Goal: Task Accomplishment & Management: Manage account settings

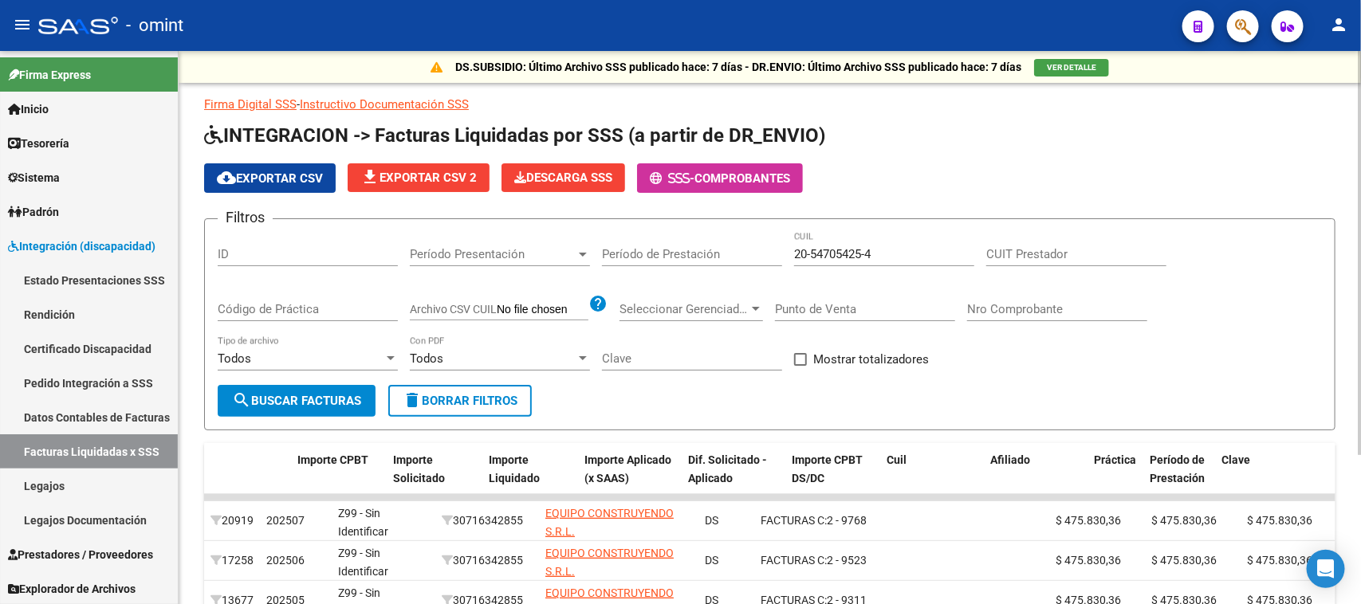
scroll to position [0, 663]
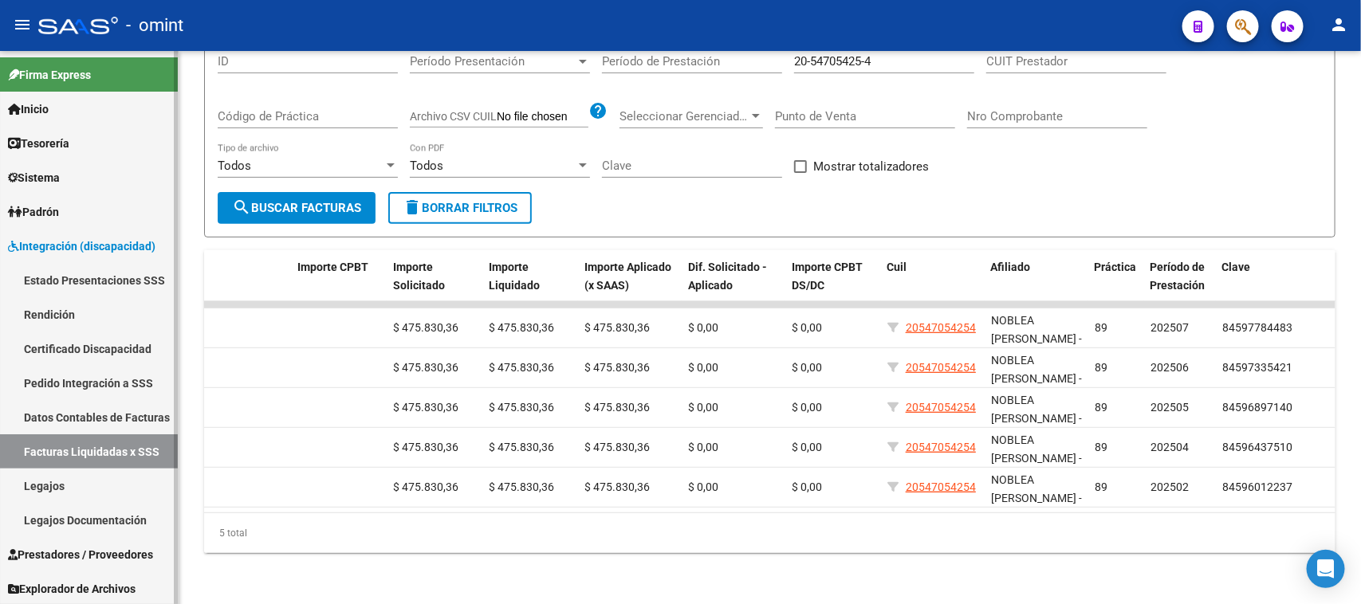
click at [92, 179] on link "Sistema" at bounding box center [89, 177] width 178 height 34
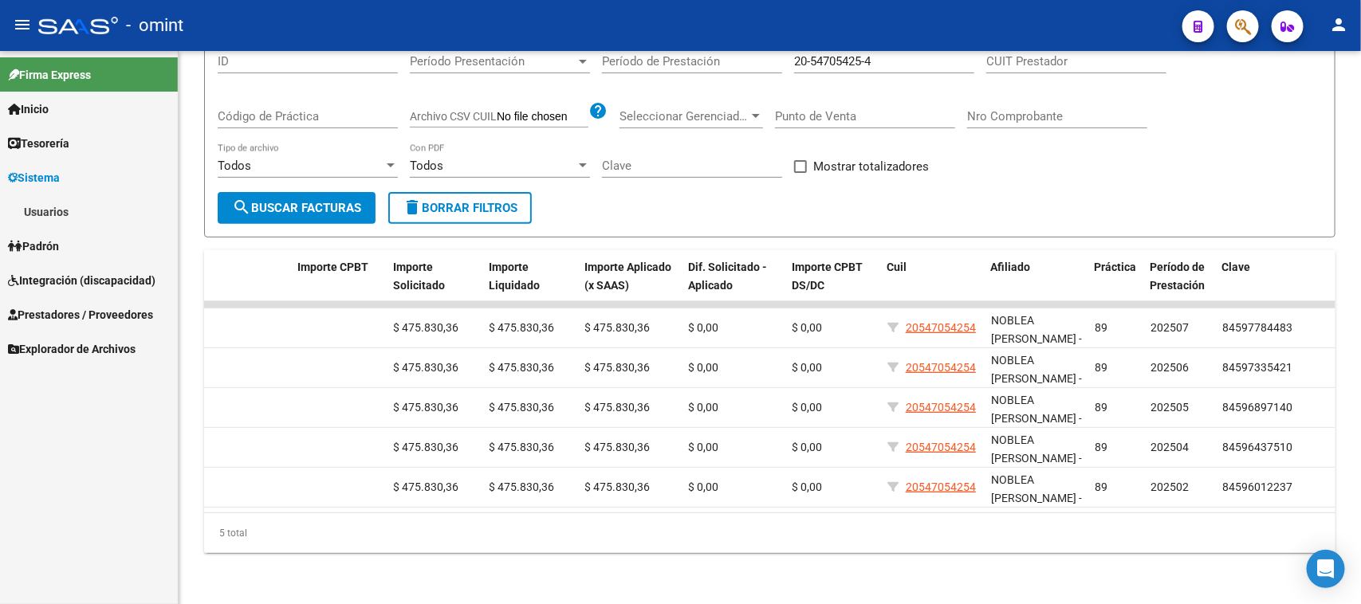
click at [96, 208] on link "Usuarios" at bounding box center [89, 212] width 178 height 34
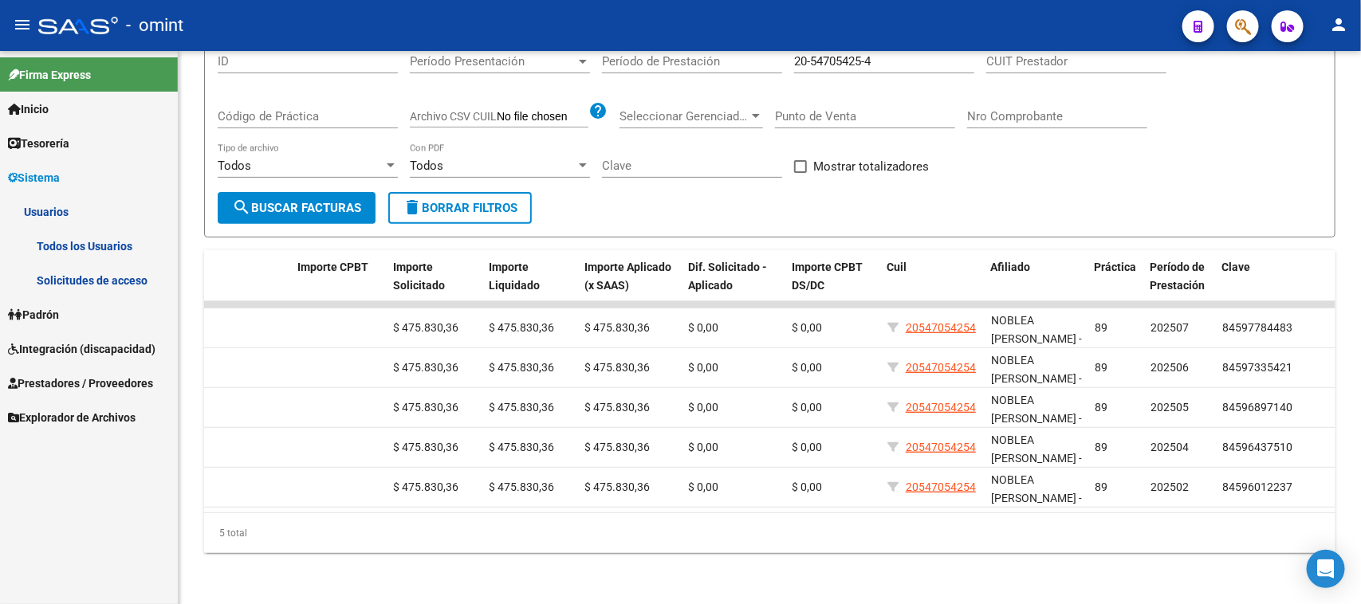
click at [96, 269] on link "Solicitudes de acceso" at bounding box center [89, 280] width 178 height 34
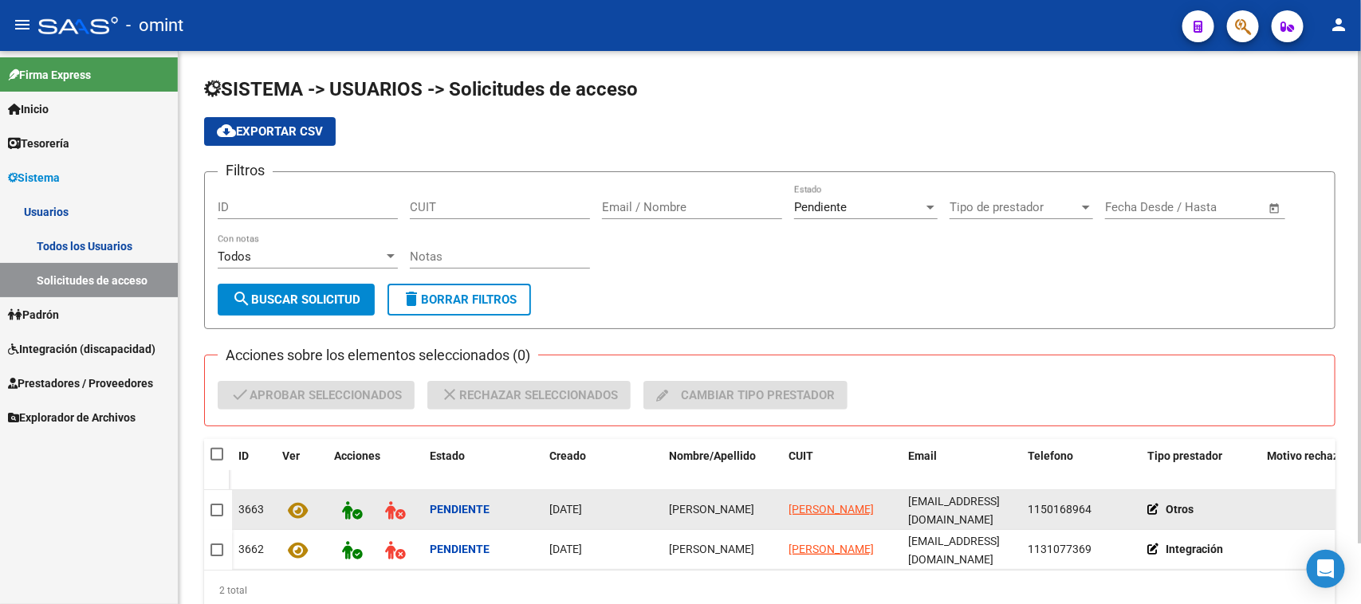
click at [708, 524] on datatable-body-cell "[PERSON_NAME]" at bounding box center [723, 509] width 120 height 39
drag, startPoint x: 708, startPoint y: 524, endPoint x: 702, endPoint y: 532, distance: 10.2
click at [708, 525] on datatable-body-cell "[PERSON_NAME]" at bounding box center [723, 509] width 120 height 39
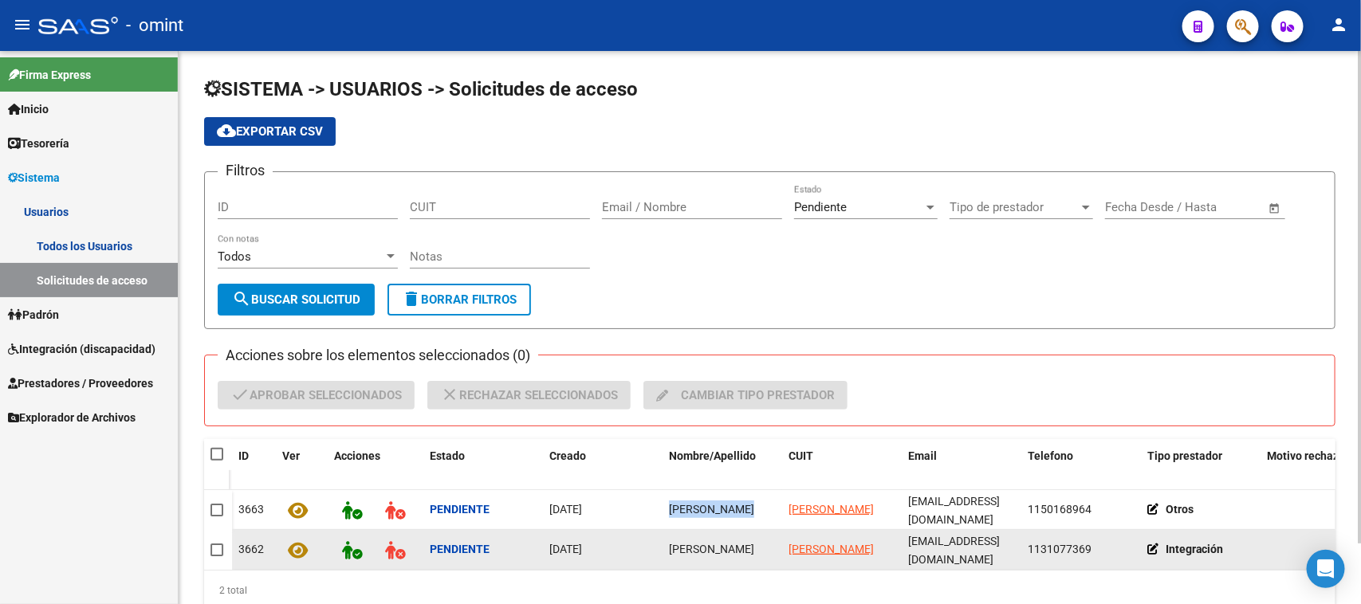
copy span "[PERSON_NAME]"
click at [734, 554] on span "[PERSON_NAME]" at bounding box center [711, 549] width 85 height 13
click at [732, 552] on span "[PERSON_NAME]" at bounding box center [711, 549] width 85 height 13
copy span "[PERSON_NAME]"
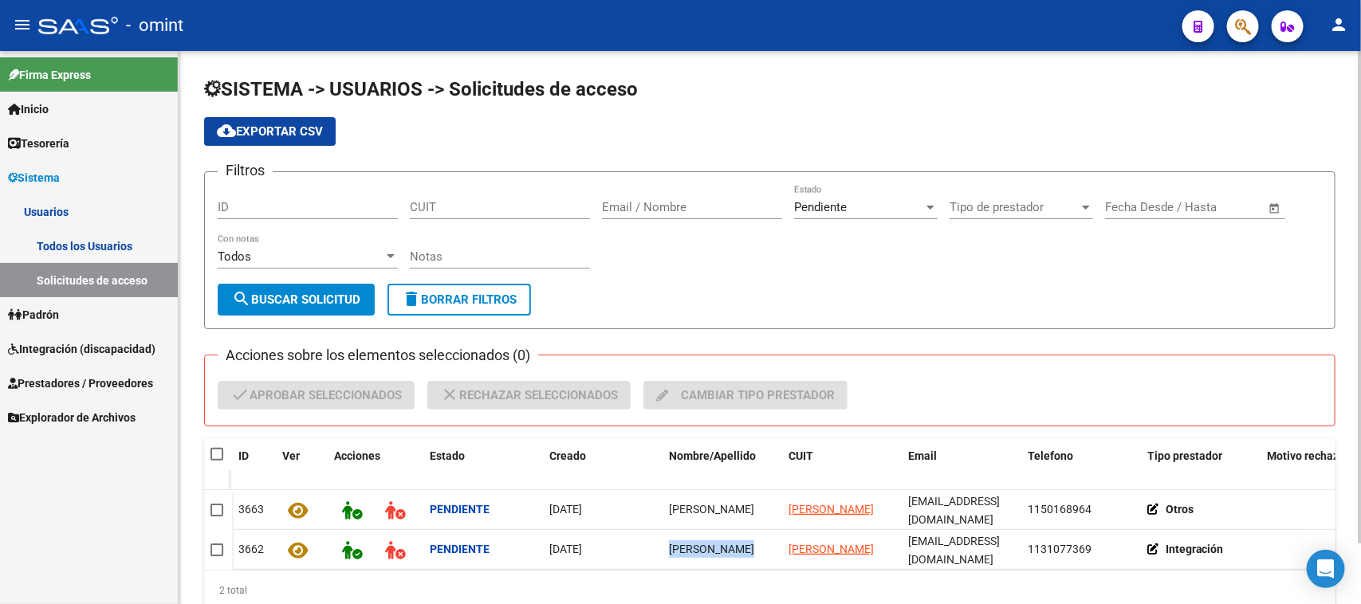
click at [221, 458] on span at bounding box center [216, 454] width 13 height 13
click at [217, 461] on input "checkbox" at bounding box center [216, 461] width 1 height 1
checkbox input "true"
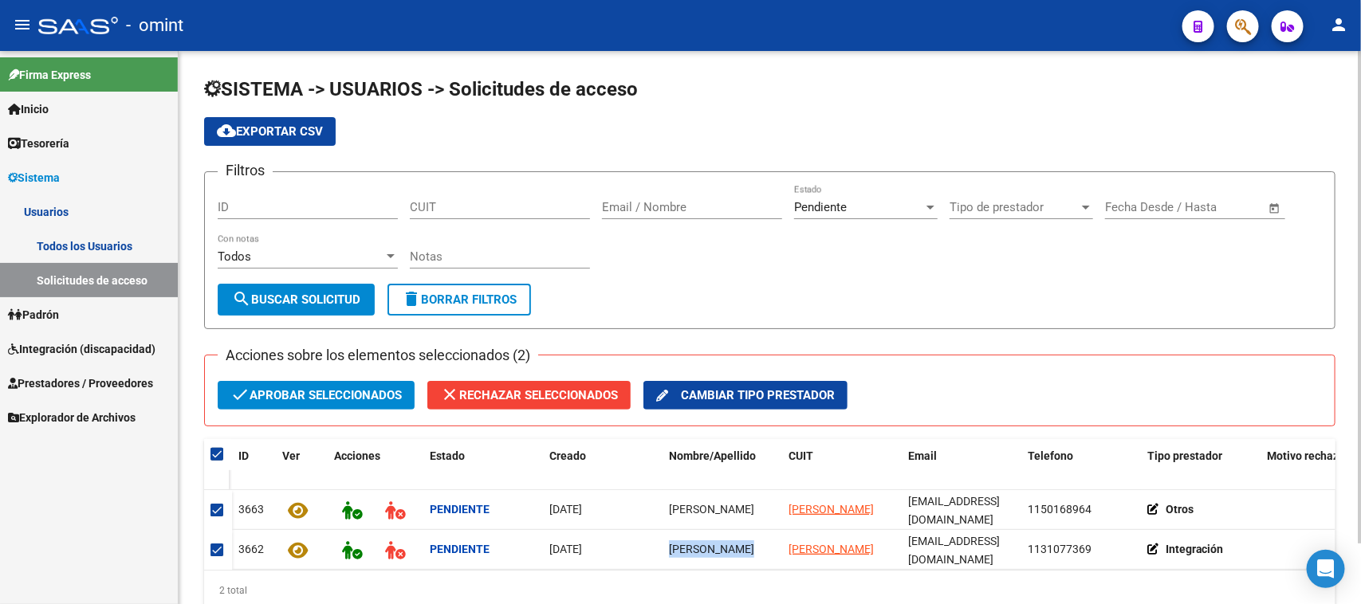
click at [273, 383] on span "check Aprobar seleccionados" at bounding box center [315, 395] width 171 height 29
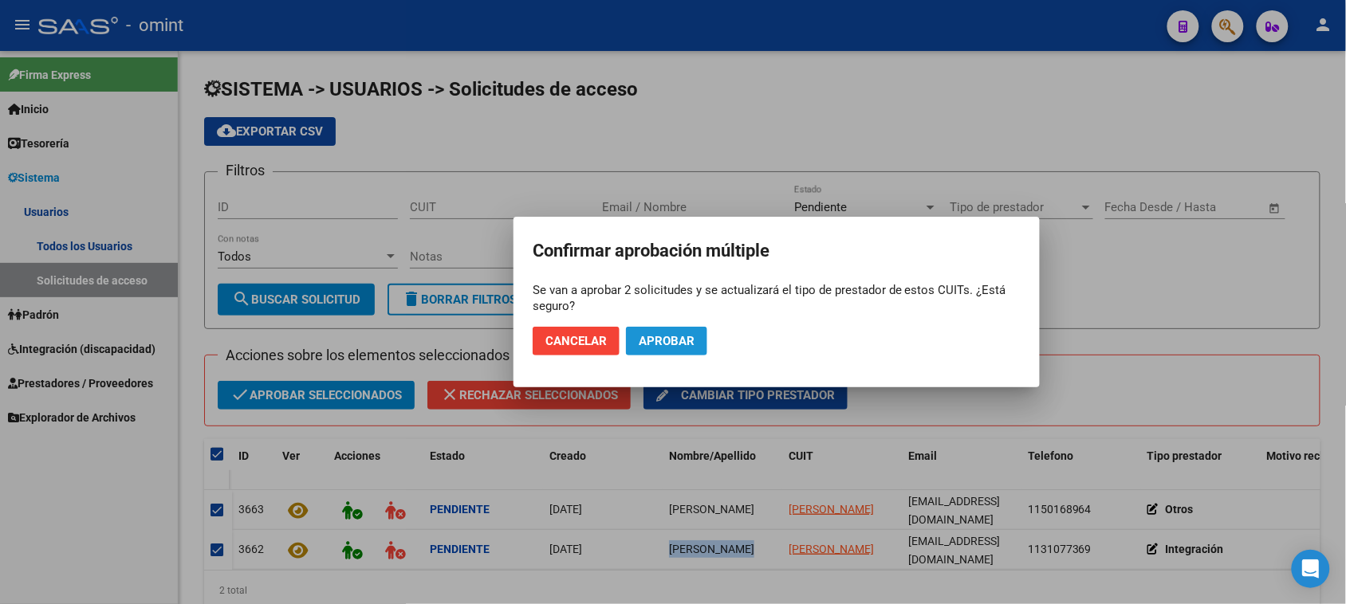
click at [688, 339] on span "Aprobar" at bounding box center [667, 341] width 56 height 14
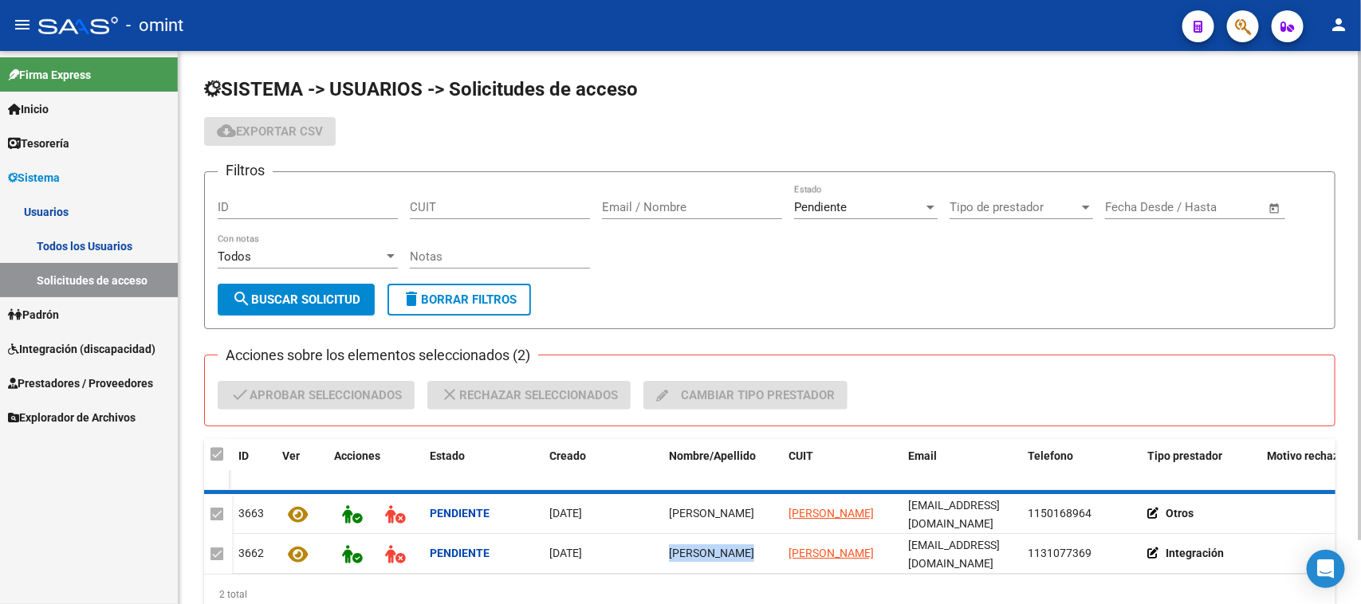
checkbox input "false"
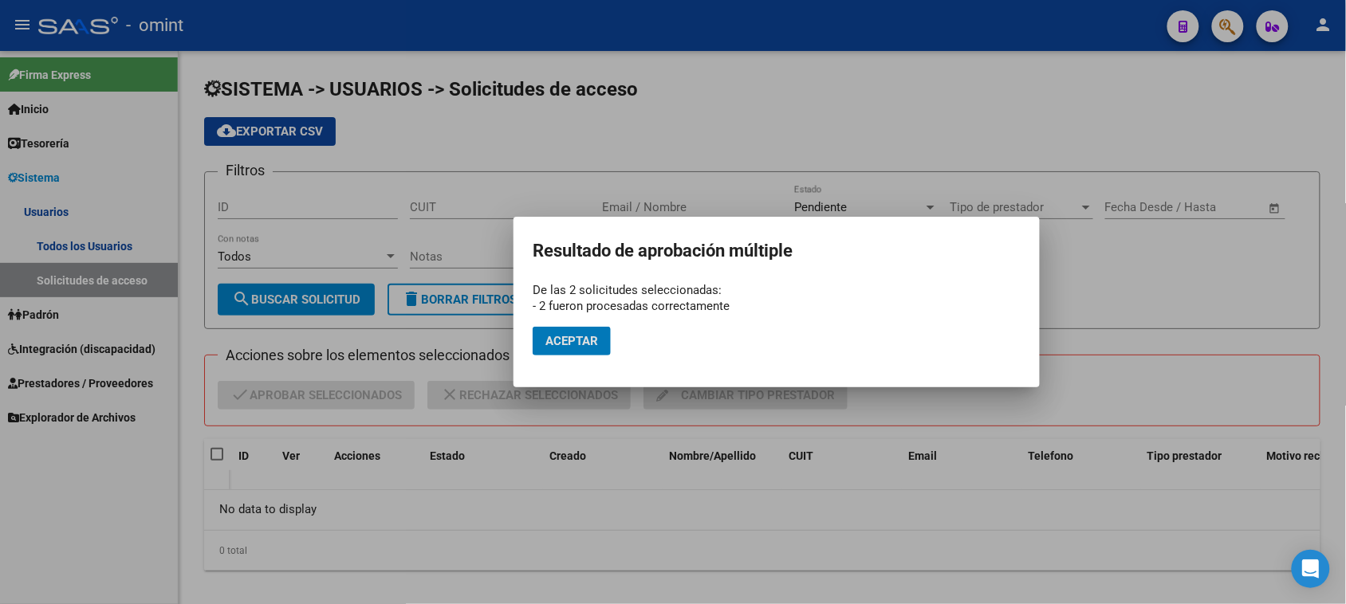
click at [588, 344] on span "Aceptar" at bounding box center [571, 341] width 53 height 14
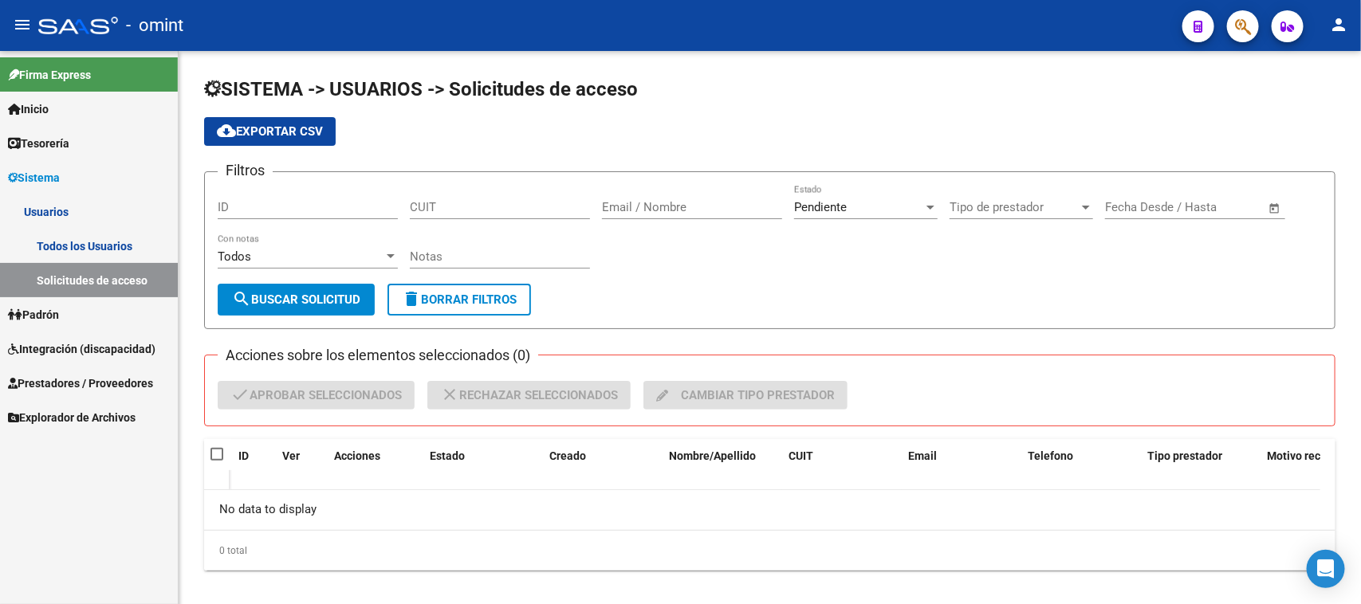
click at [109, 245] on link "Todos los Usuarios" at bounding box center [89, 246] width 178 height 34
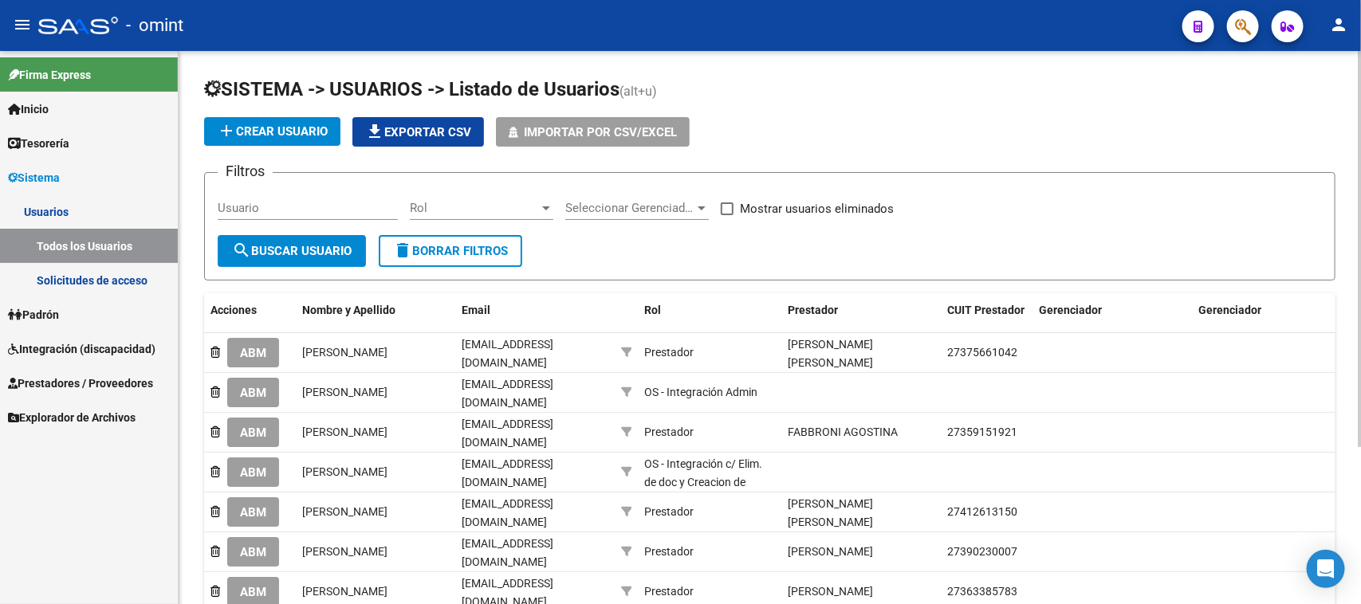
click at [235, 212] on input "Usuario" at bounding box center [308, 208] width 180 height 14
click at [332, 202] on input "Usuario" at bounding box center [308, 208] width 180 height 14
paste input "[PERSON_NAME]"
type input "[PERSON_NAME]"
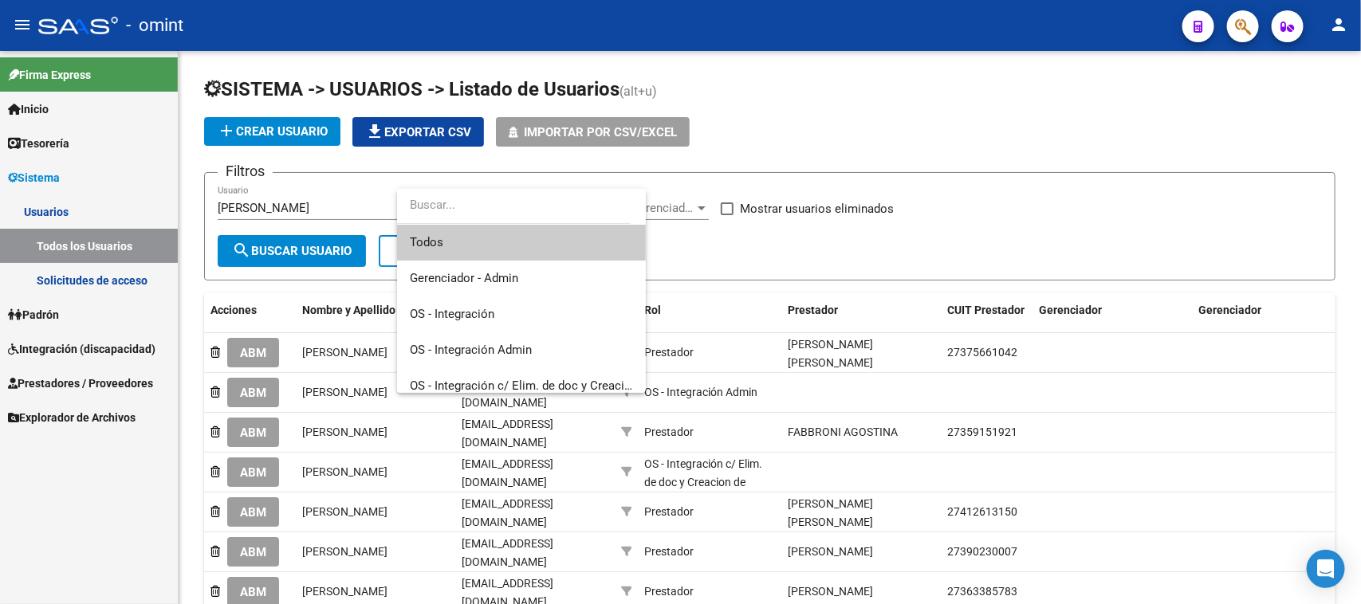
click at [325, 244] on div at bounding box center [680, 302] width 1361 height 604
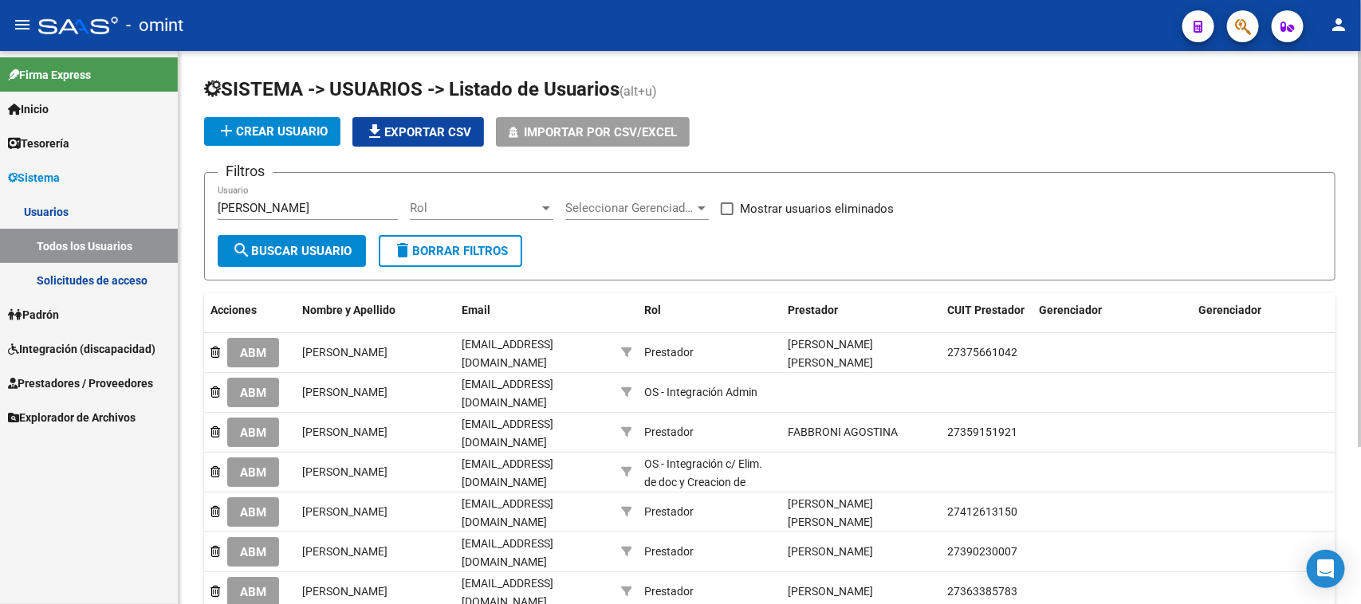
click at [325, 239] on button "search Buscar Usuario" at bounding box center [292, 251] width 148 height 32
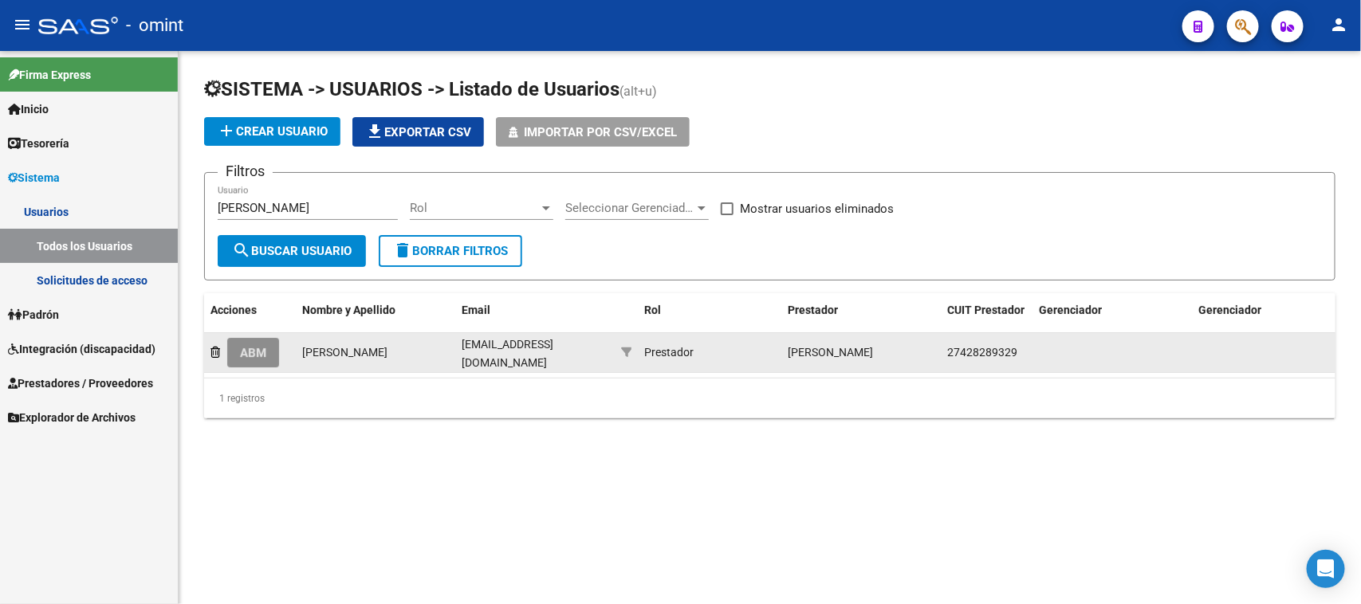
click at [249, 347] on span "ABM" at bounding box center [253, 353] width 26 height 14
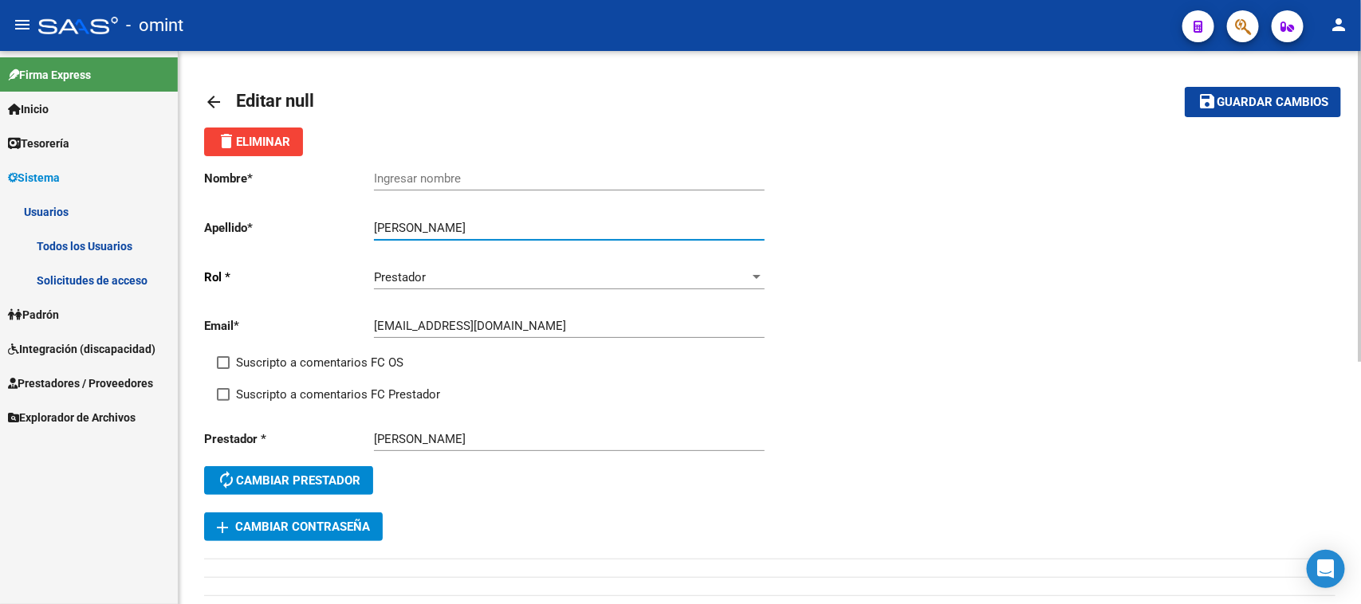
drag, startPoint x: 399, startPoint y: 225, endPoint x: 332, endPoint y: 235, distance: 68.6
click at [332, 235] on app-form-text-field "Apellido * [PERSON_NAME] Ingresar apellido" at bounding box center [484, 228] width 560 height 14
type input "[PERSON_NAME]"
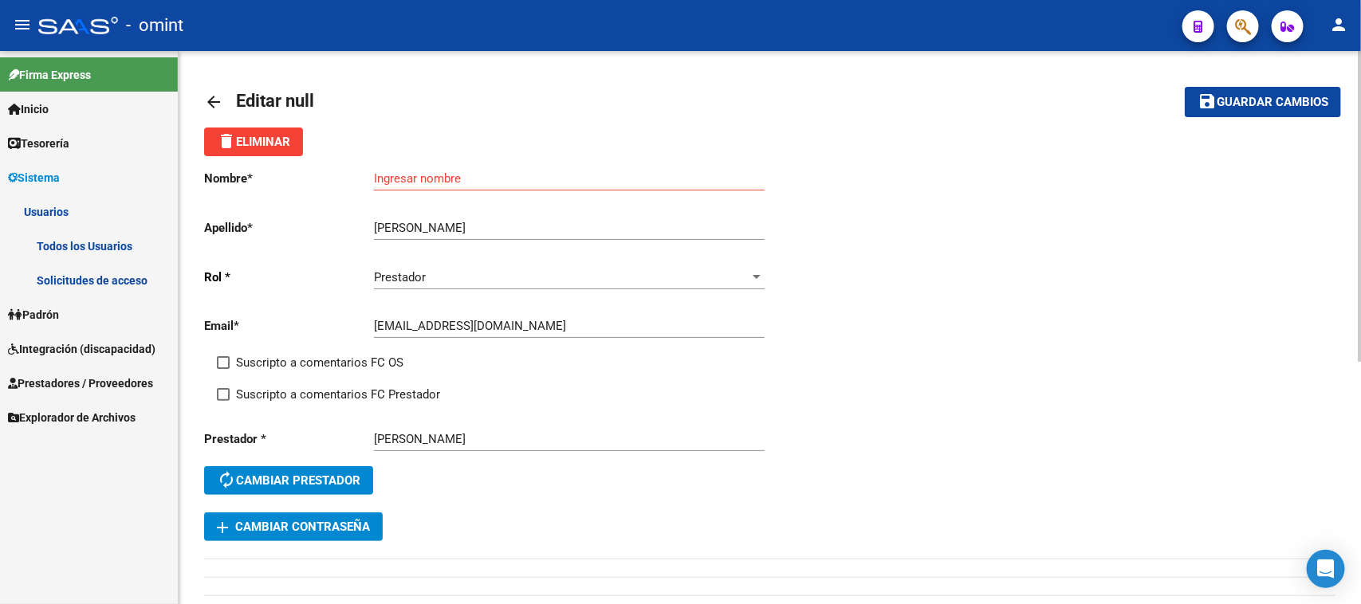
click at [482, 166] on div "Ingresar nombre" at bounding box center [569, 173] width 391 height 34
paste input "Abril"
type input "Abril"
click at [285, 372] on div "Suscripto a comentarios FC OS" at bounding box center [500, 369] width 566 height 32
click at [289, 351] on div "Nombre * Abril Ingresar nombre Apellido * [PERSON_NAME] Ingresar apellido [PERS…" at bounding box center [487, 334] width 566 height 356
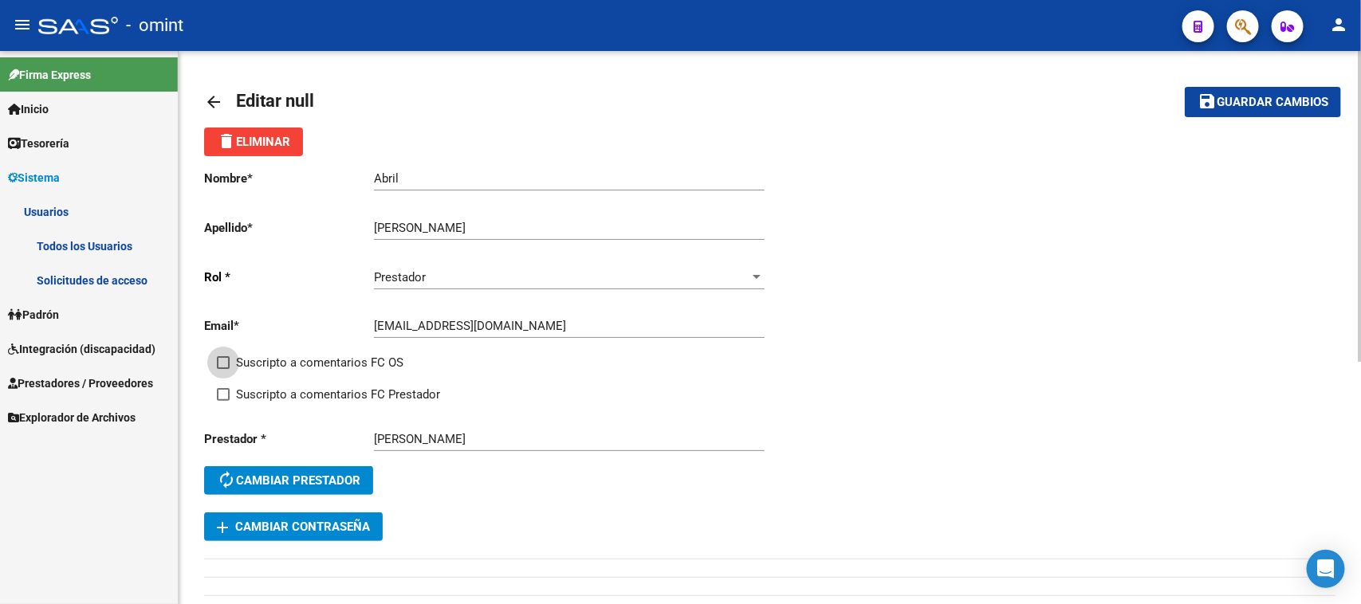
click at [287, 361] on span "Suscripto a comentarios FC OS" at bounding box center [319, 362] width 167 height 19
click at [223, 369] on input "Suscripto a comentarios FC OS" at bounding box center [222, 369] width 1 height 1
checkbox input "true"
click at [289, 395] on span "Suscripto a comentarios FC Prestador" at bounding box center [338, 394] width 204 height 19
click at [223, 401] on input "Suscripto a comentarios FC Prestador" at bounding box center [222, 401] width 1 height 1
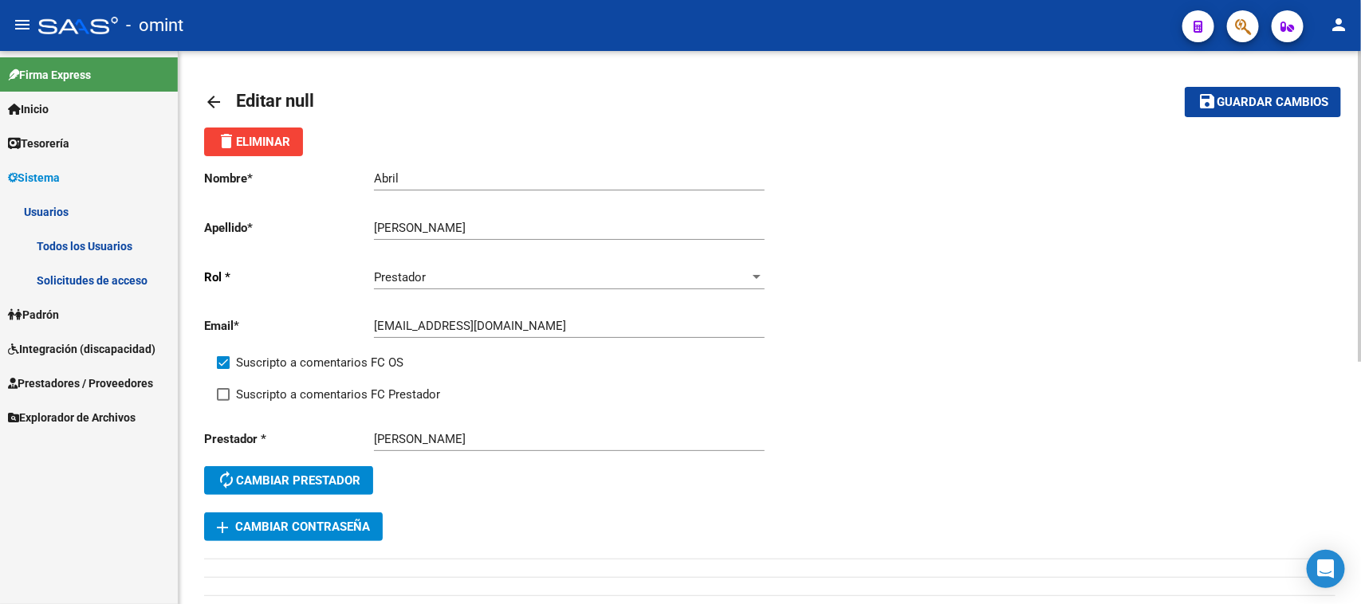
checkbox input "true"
click at [1289, 104] on span "Guardar cambios" at bounding box center [1273, 103] width 112 height 14
click at [137, 242] on link "Todos los Usuarios" at bounding box center [89, 246] width 178 height 34
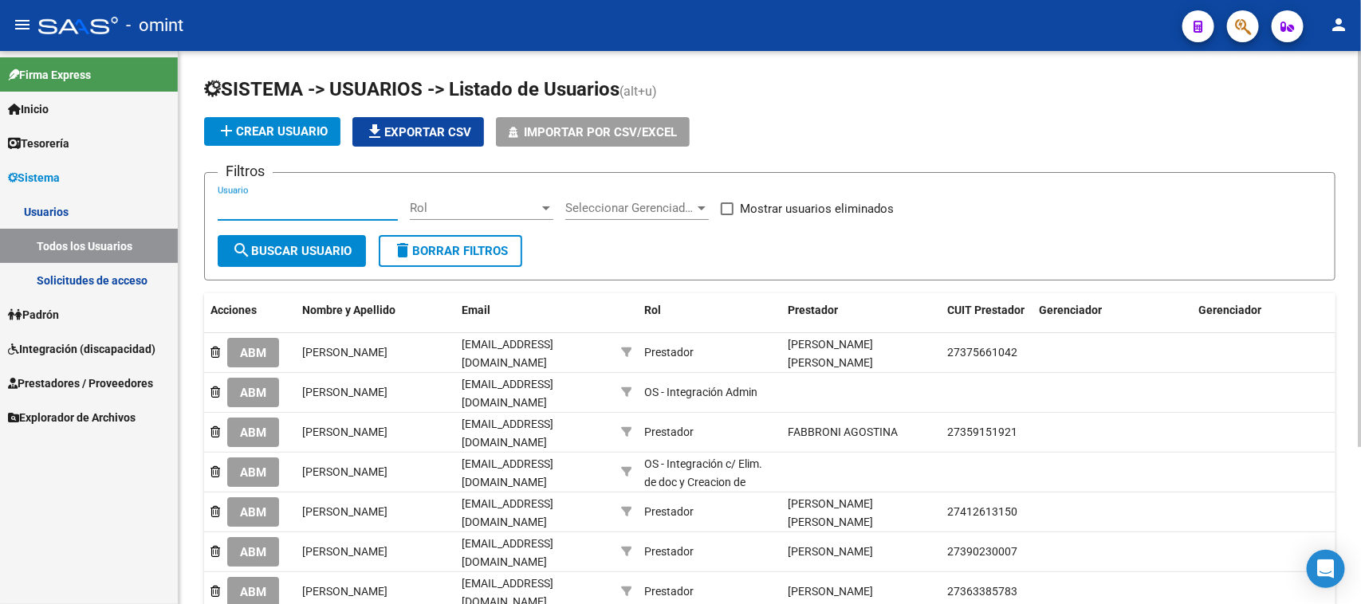
click at [311, 209] on input "Usuario" at bounding box center [308, 208] width 180 height 14
paste input "[PERSON_NAME]"
type input "[PERSON_NAME]"
click at [307, 246] on span "search Buscar Usuario" at bounding box center [292, 251] width 120 height 14
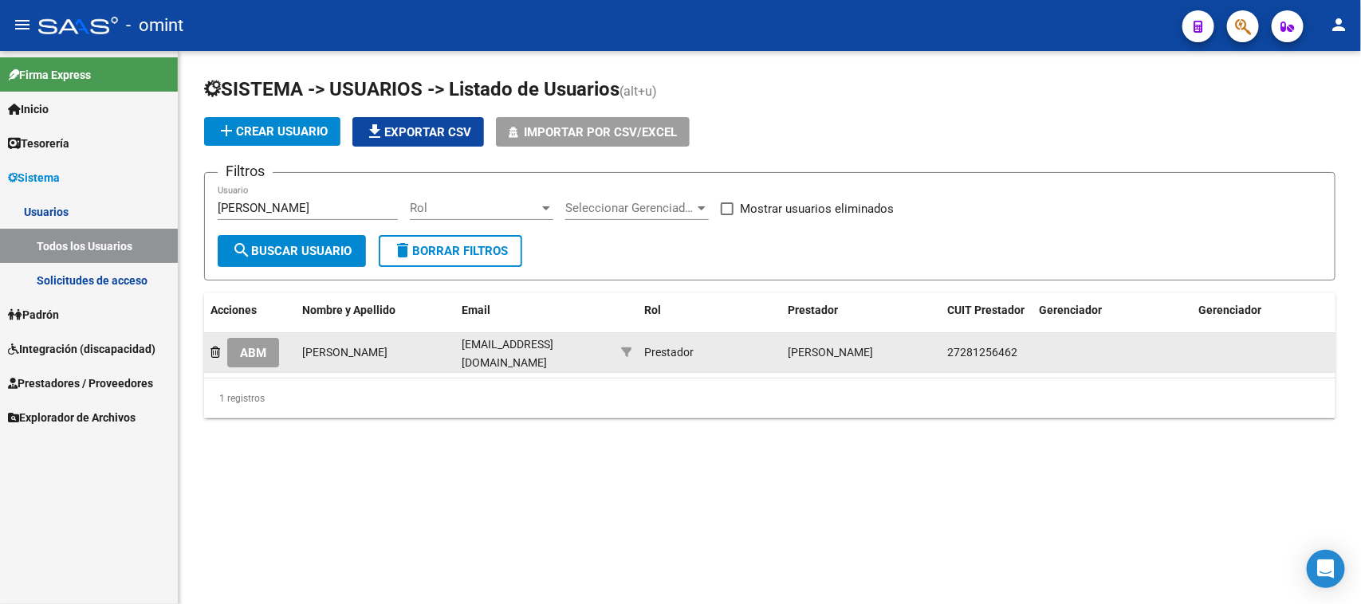
click at [244, 353] on span "ABM" at bounding box center [253, 353] width 26 height 14
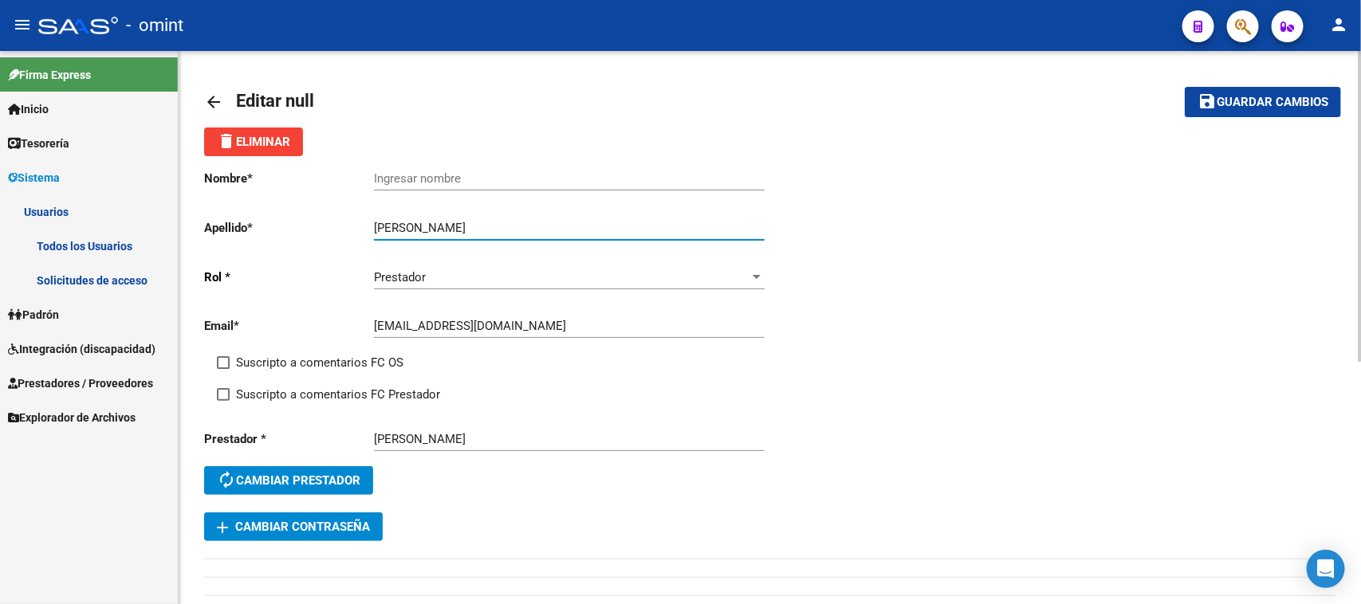
drag, startPoint x: 411, startPoint y: 223, endPoint x: 533, endPoint y: 228, distance: 121.3
click at [533, 228] on input "[PERSON_NAME]" at bounding box center [569, 228] width 391 height 14
type input "[PERSON_NAME]"
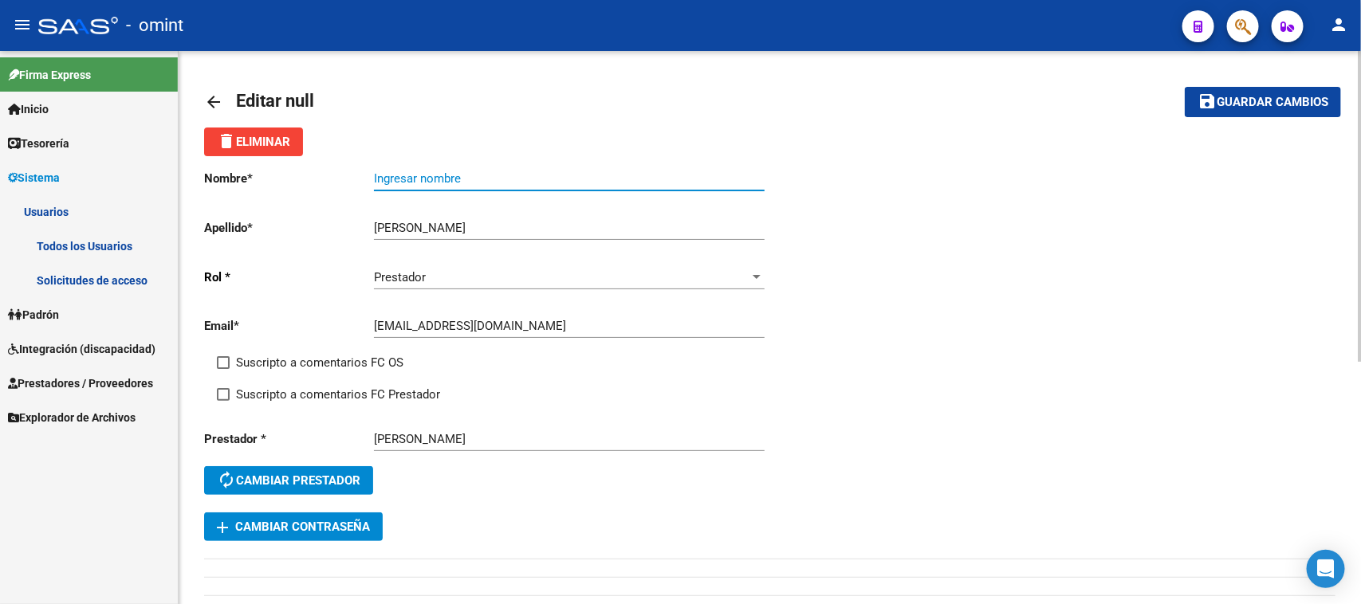
click at [495, 180] on input "Ingresar nombre" at bounding box center [569, 178] width 391 height 14
paste input "[PERSON_NAME]"
type input "[PERSON_NAME]"
click at [364, 348] on div "Email * [EMAIL_ADDRESS][DOMAIN_NAME] Ingresar email" at bounding box center [487, 328] width 566 height 49
click at [356, 369] on span "Suscripto a comentarios FC OS" at bounding box center [319, 362] width 167 height 19
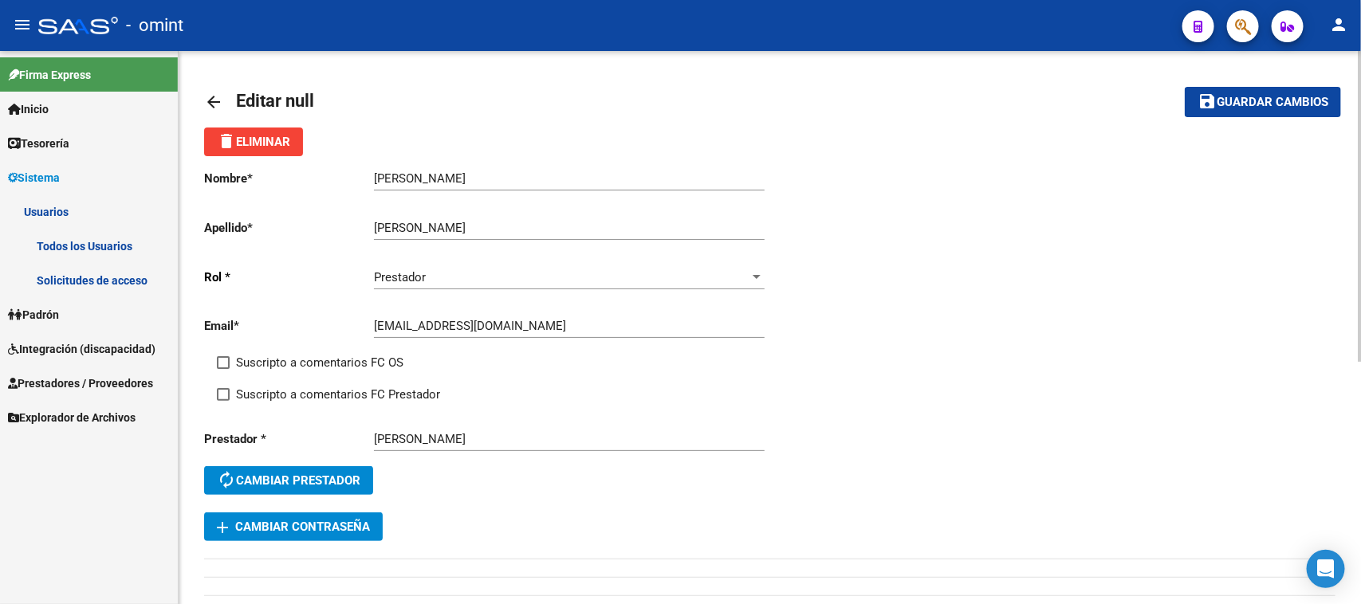
click at [223, 369] on input "Suscripto a comentarios FC OS" at bounding box center [222, 369] width 1 height 1
checkbox input "true"
click at [352, 385] on span "Suscripto a comentarios FC Prestador" at bounding box center [338, 394] width 204 height 19
click at [223, 401] on input "Suscripto a comentarios FC Prestador" at bounding box center [222, 401] width 1 height 1
checkbox input "true"
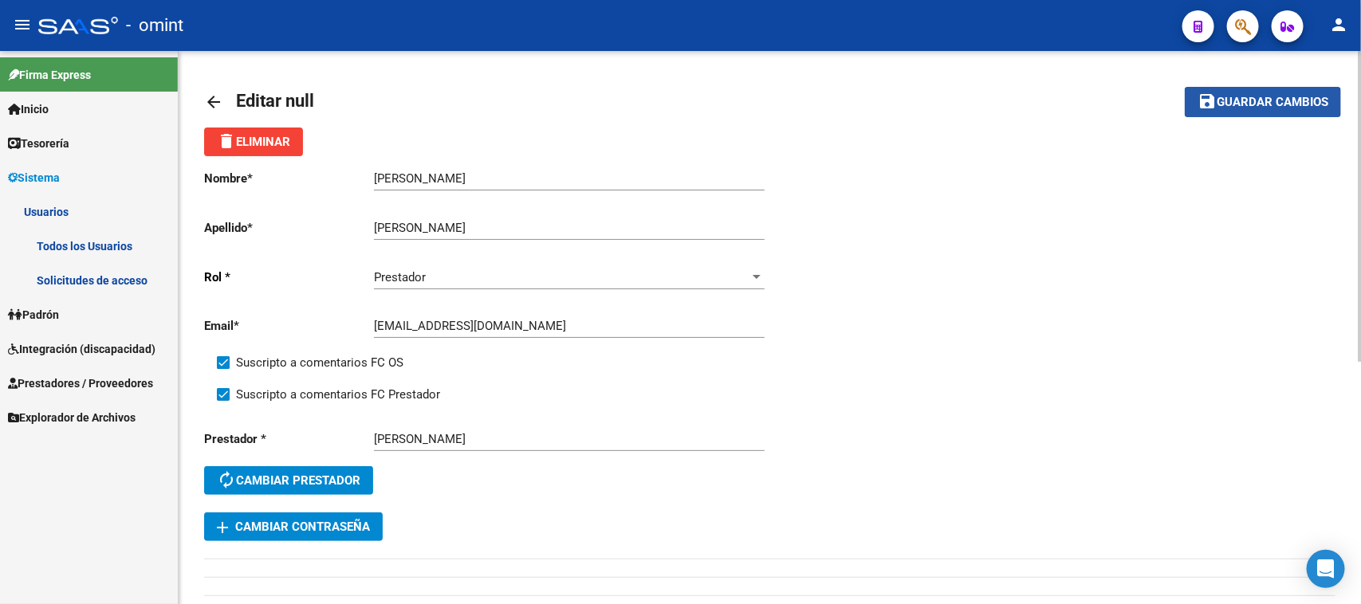
drag, startPoint x: 1222, startPoint y: 96, endPoint x: 1023, endPoint y: 157, distance: 208.3
click at [1224, 96] on span "Guardar cambios" at bounding box center [1273, 103] width 112 height 14
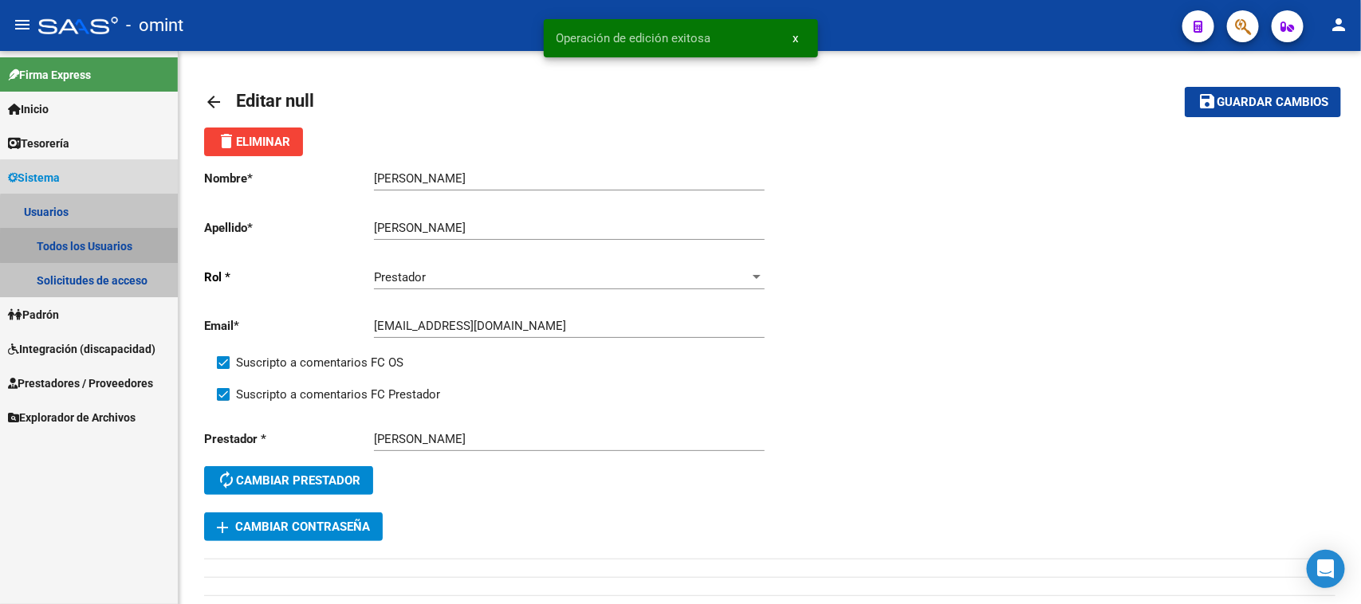
click at [130, 248] on link "Todos los Usuarios" at bounding box center [89, 246] width 178 height 34
